Goal: Task Accomplishment & Management: Manage account settings

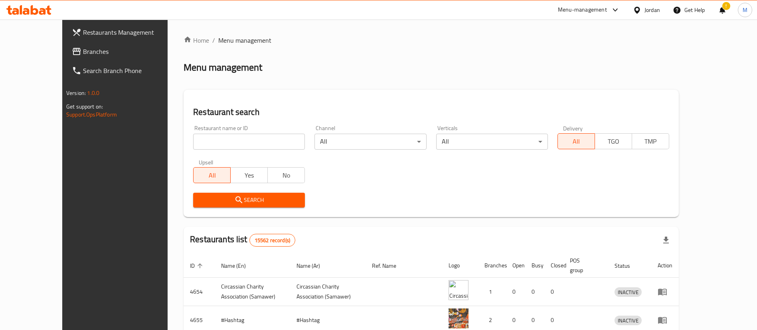
drag, startPoint x: 576, startPoint y: 11, endPoint x: 574, endPoint y: 19, distance: 8.3
click at [576, 10] on div "Menu-management" at bounding box center [582, 10] width 49 height 10
click at [569, 49] on div "Agent Campaigns Center" at bounding box center [537, 53] width 73 height 18
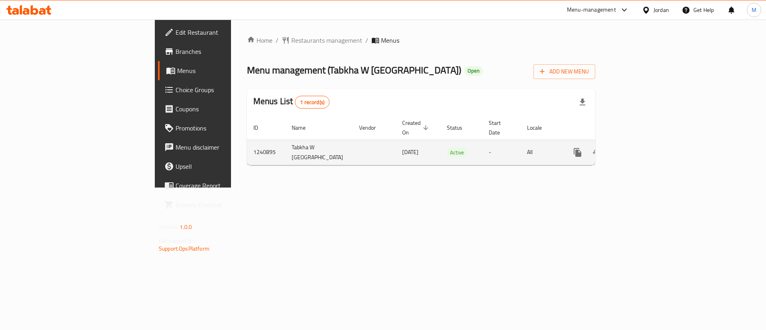
click at [645, 148] on link "enhanced table" at bounding box center [635, 152] width 19 height 19
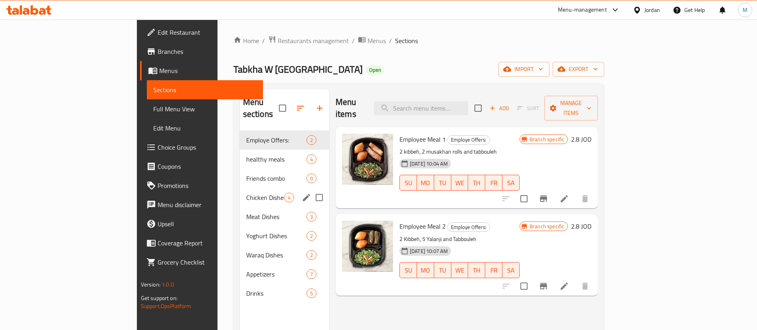
click at [240, 188] on div "Chicken Dishes 4" at bounding box center [284, 197] width 89 height 19
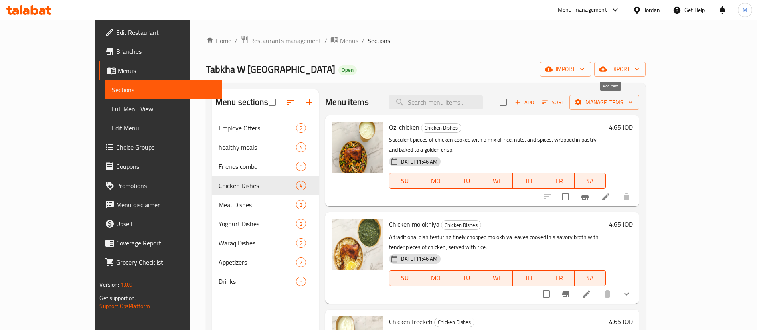
click at [535, 103] on span "Add" at bounding box center [525, 102] width 22 height 9
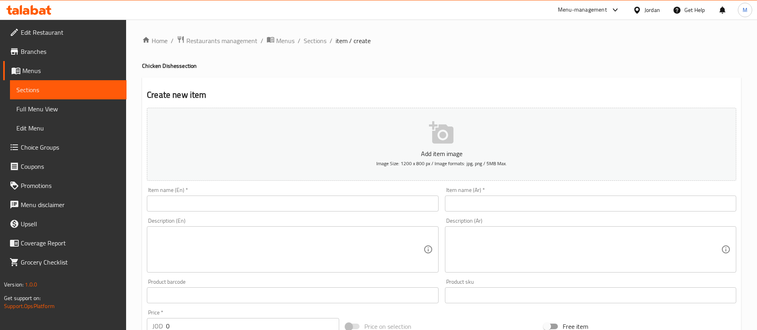
click at [478, 202] on input "text" at bounding box center [590, 204] width 291 height 16
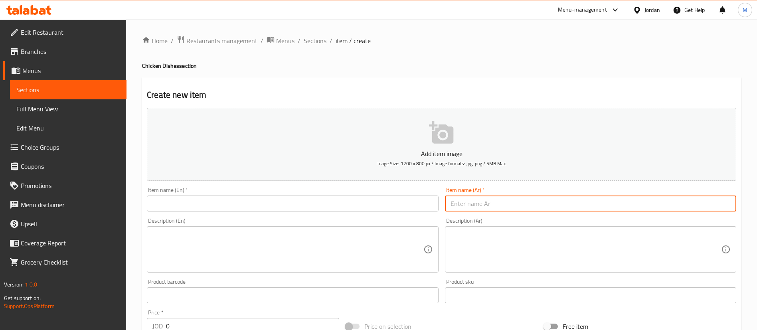
paste input "وجبة الكبسة مع دجاج"
click at [501, 205] on input "وجبة الكبسة مع دجاج" at bounding box center [590, 204] width 291 height 16
type input "الكبسة مع دجاج"
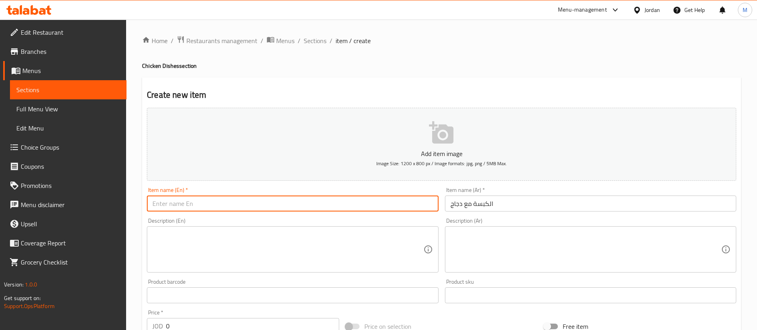
click at [356, 204] on input "text" at bounding box center [292, 204] width 291 height 16
type input "Kabsah with chicken"
click at [309, 253] on textarea at bounding box center [287, 250] width 271 height 38
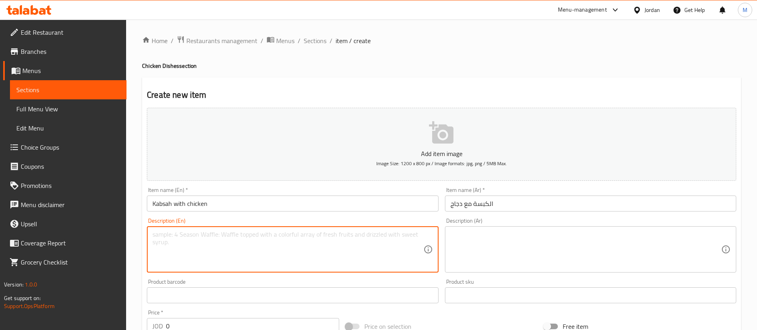
paste textarea "Kabsa rice with a piece of chicken, daqoos and yogurt"
type textarea "Kabsa rice with a piece of chicken, daqoos and yogurt"
click at [462, 246] on textarea at bounding box center [586, 250] width 271 height 38
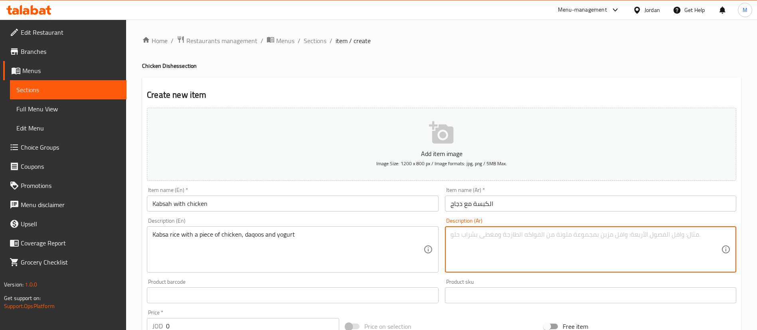
paste textarea "رز كبسة مع قطعة دجاج ودقوس ولبن"
type textarea "رز كبسة مع قطعة دجاج ودقوس ولبن"
drag, startPoint x: 462, startPoint y: 246, endPoint x: 413, endPoint y: 69, distance: 183.5
click at [413, 70] on div "Home / Restaurants management / Menus / Sections / item / create Chicken Dishes…" at bounding box center [441, 292] width 599 height 512
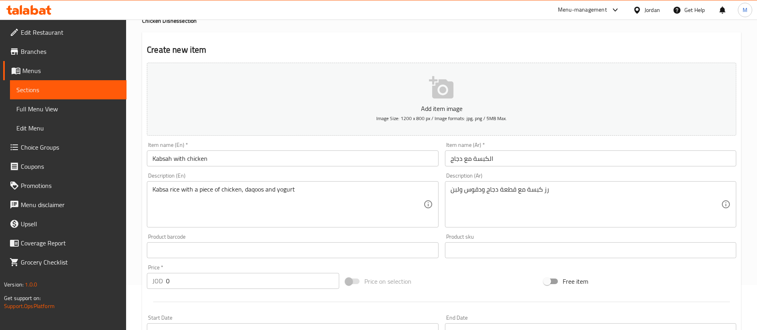
scroll to position [60, 0]
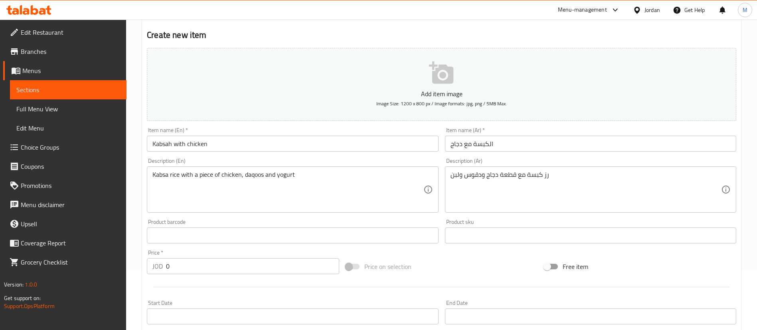
click at [231, 262] on input "0" at bounding box center [252, 266] width 173 height 16
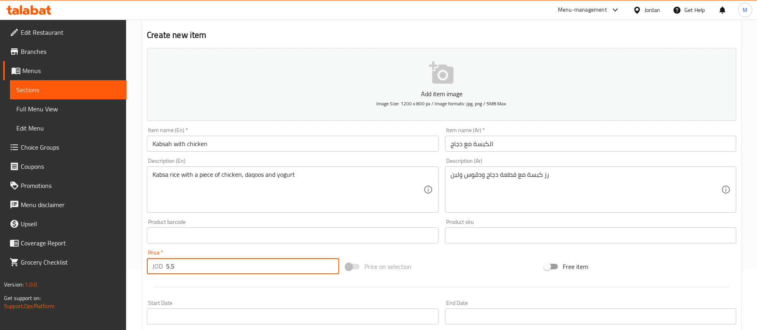
type input "5.5"
click at [349, 287] on hr at bounding box center [441, 287] width 577 height 0
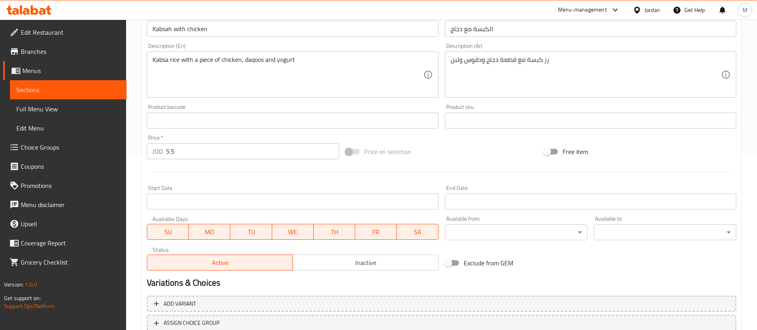
scroll to position [234, 0]
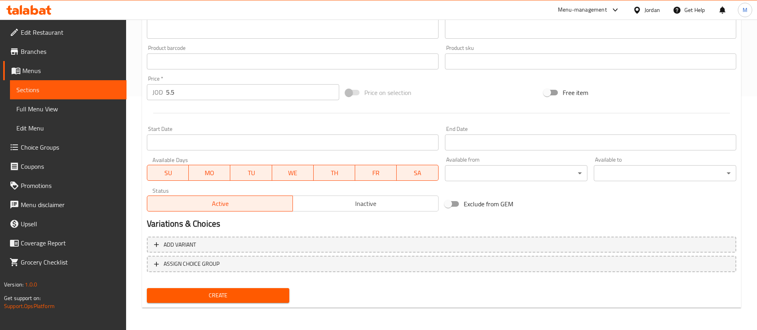
click at [260, 296] on span "Create" at bounding box center [218, 296] width 130 height 10
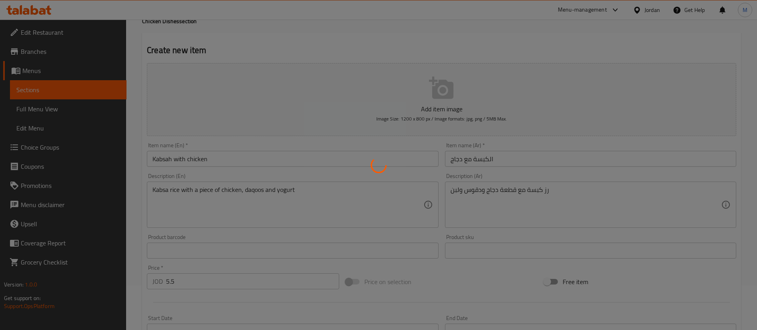
scroll to position [0, 0]
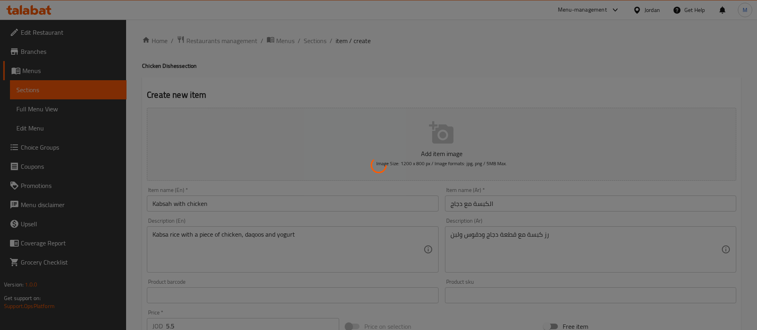
type input "0"
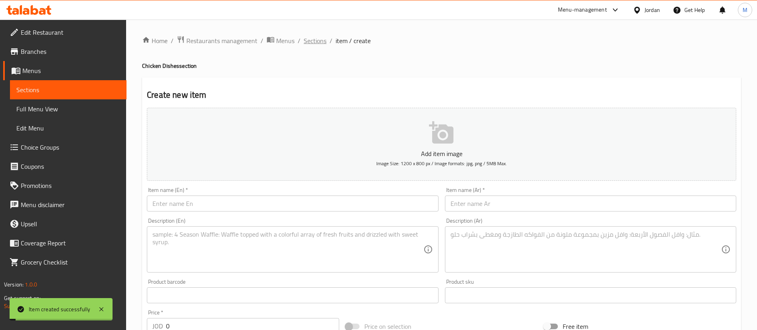
click at [320, 40] on span "Sections" at bounding box center [315, 41] width 23 height 10
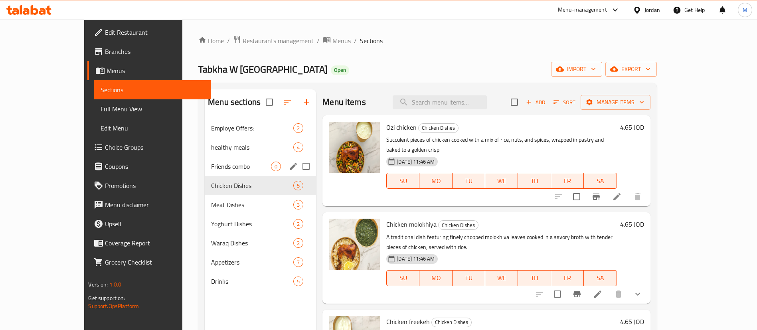
click at [211, 169] on span "Friends combo" at bounding box center [241, 167] width 60 height 10
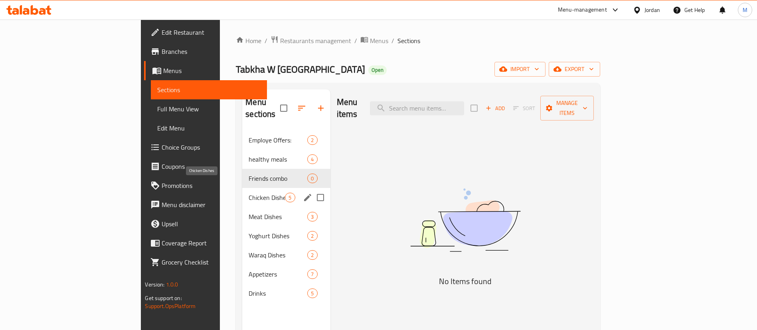
click at [249, 193] on span "Chicken Dishes" at bounding box center [267, 198] width 36 height 10
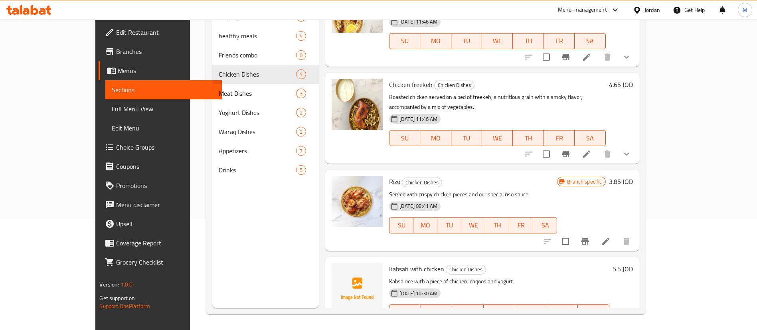
scroll to position [112, 0]
click at [335, 269] on span "upload picture" at bounding box center [343, 274] width 16 height 10
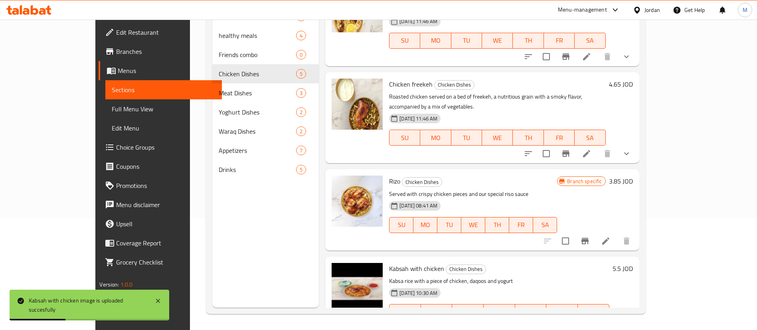
click at [213, 226] on div "Menu sections Employe Offers: 2 healthy meals 4 Friends combo 0 Chicken Dishes …" at bounding box center [265, 143] width 107 height 330
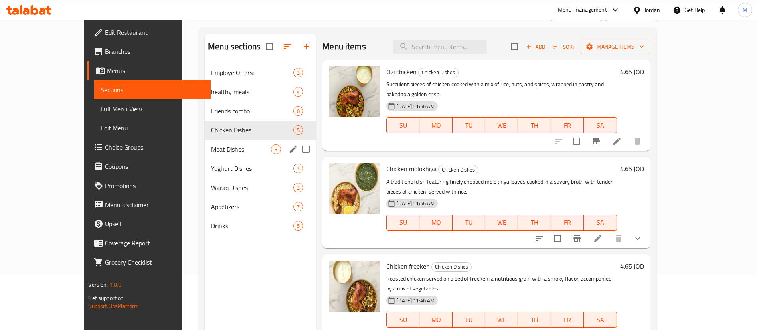
scroll to position [0, 0]
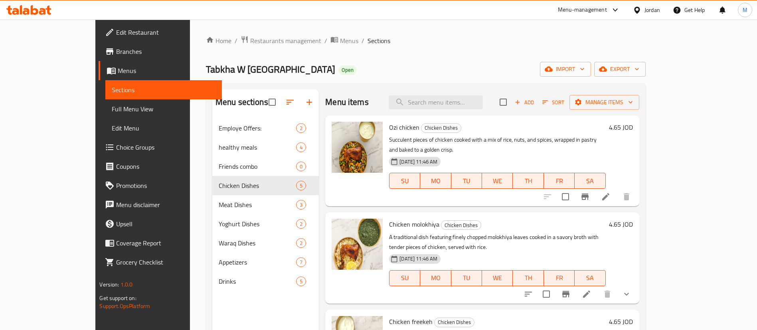
click at [599, 8] on div "Menu-management" at bounding box center [582, 10] width 49 height 10
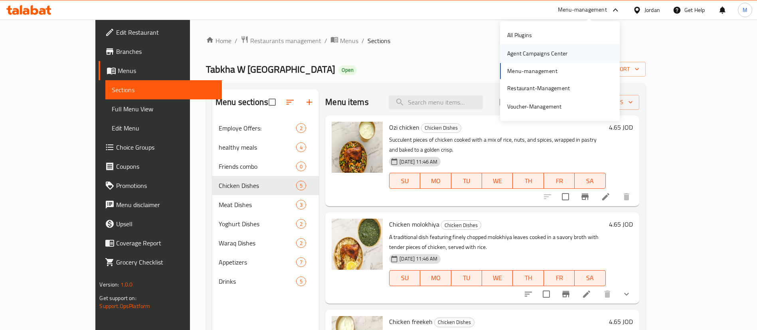
click at [568, 53] on div "Agent Campaigns Center" at bounding box center [537, 53] width 73 height 18
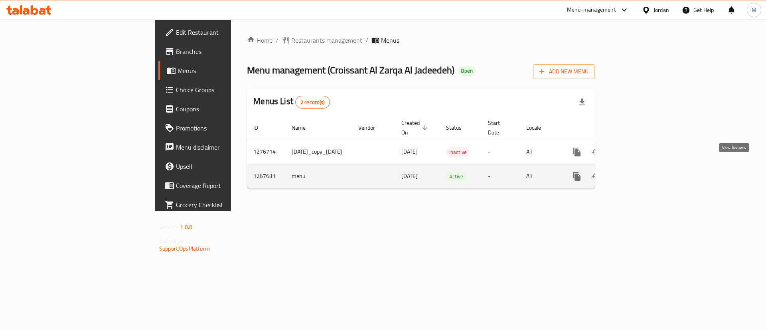
click at [644, 167] on link "enhanced table" at bounding box center [634, 176] width 19 height 19
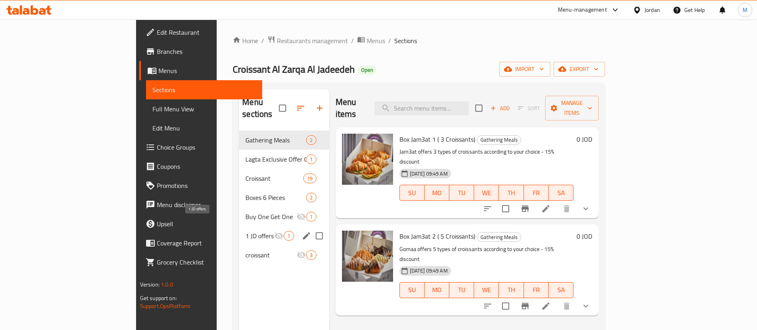
click at [245, 231] on span "1 JD offers" at bounding box center [259, 236] width 29 height 10
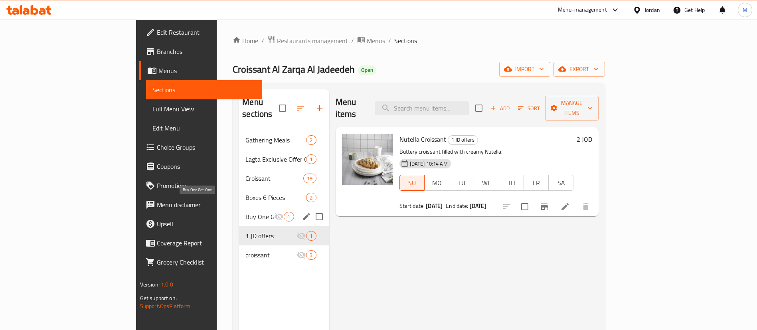
click at [245, 212] on span "Buy One Get One" at bounding box center [259, 217] width 29 height 10
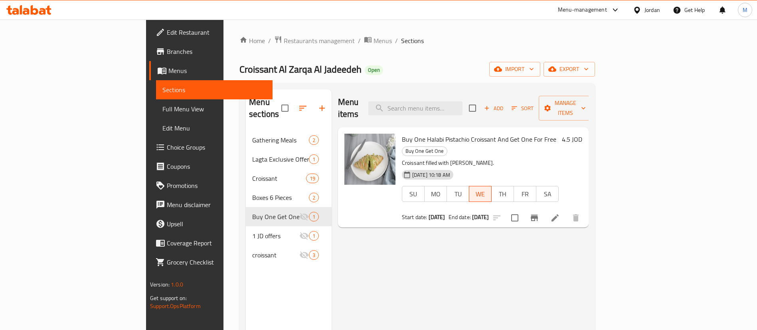
click at [576, 9] on div "Menu-management" at bounding box center [582, 10] width 49 height 10
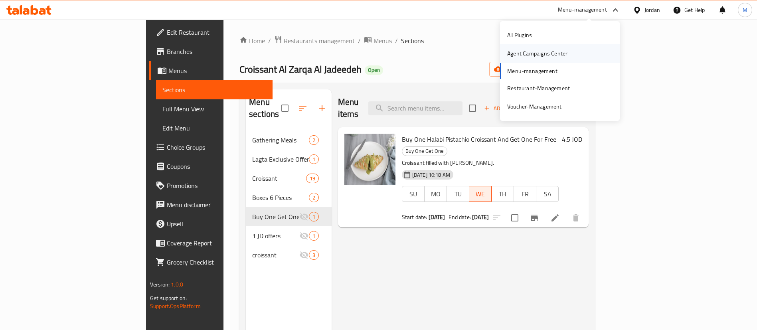
click at [564, 54] on div "Agent Campaigns Center" at bounding box center [537, 53] width 60 height 9
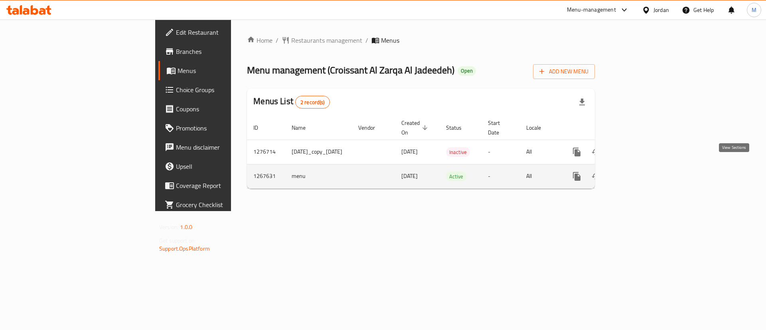
click at [639, 172] on icon "enhanced table" at bounding box center [635, 177] width 10 height 10
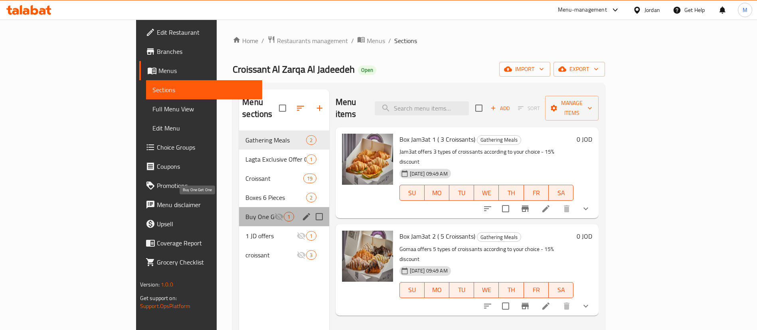
click at [245, 212] on span "Buy One Get One" at bounding box center [259, 217] width 29 height 10
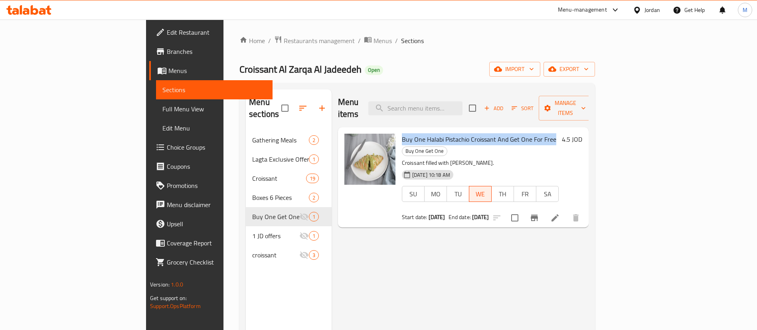
drag, startPoint x: 366, startPoint y: 128, endPoint x: 516, endPoint y: 127, distance: 150.9
click at [516, 133] on span "Buy One Halabi Pistachio Croissant And Get One For Free" at bounding box center [479, 139] width 154 height 12
copy span "Buy One Halabi Pistachio Croissant And Get One For Free"
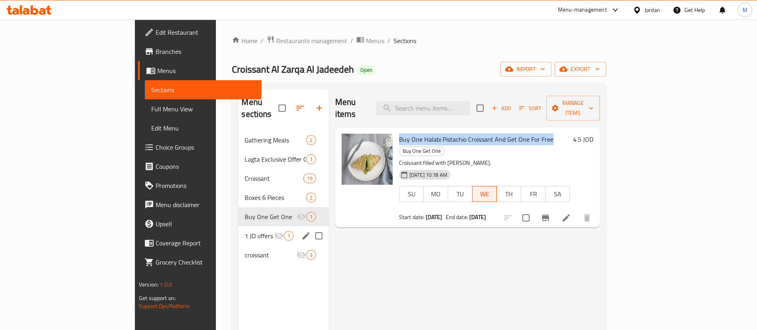
click at [245, 231] on span "1 JD offers" at bounding box center [259, 236] width 29 height 10
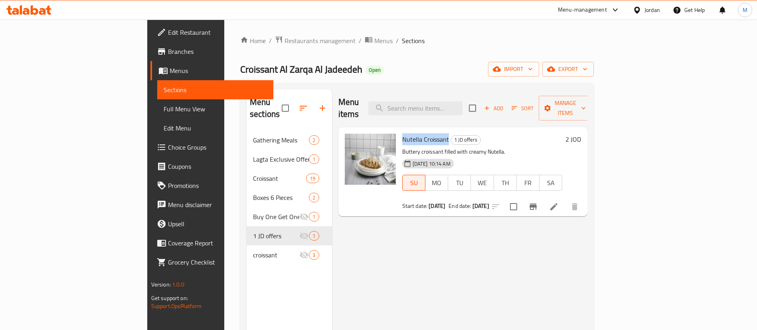
drag, startPoint x: 365, startPoint y: 130, endPoint x: 410, endPoint y: 130, distance: 45.1
click at [410, 133] on span "Nutella Croissant" at bounding box center [425, 139] width 47 height 12
copy span "Nutella Croissant"
drag, startPoint x: 575, startPoint y: 7, endPoint x: 570, endPoint y: 17, distance: 11.6
click at [575, 6] on div "Menu-management" at bounding box center [582, 10] width 49 height 10
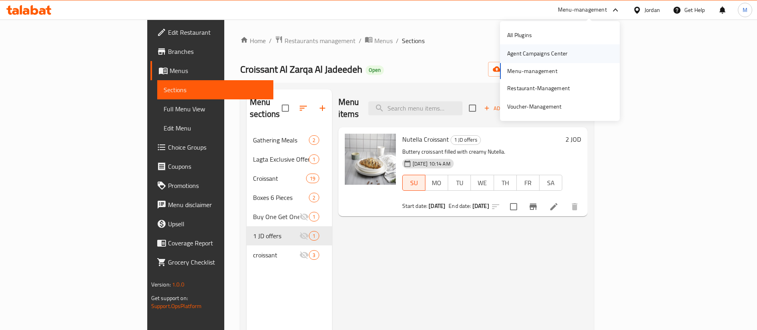
click at [557, 57] on div "Agent Campaigns Center" at bounding box center [537, 53] width 60 height 9
